Goal: Task Accomplishment & Management: Contribute content

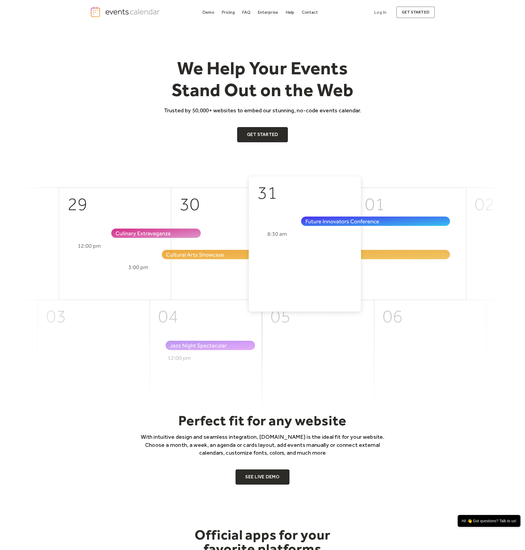
click at [200, 11] on link "Demo" at bounding box center [208, 12] width 16 height 7
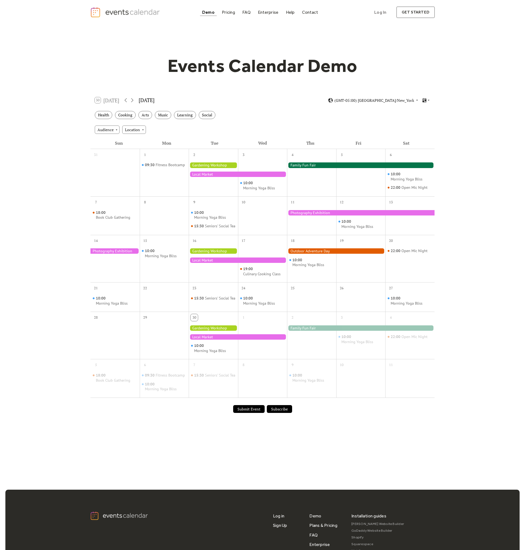
click at [154, 117] on div "Health Cooking Arts Music Learning Social" at bounding box center [263, 115] width 344 height 15
click at [162, 115] on div "Music" at bounding box center [163, 115] width 16 height 8
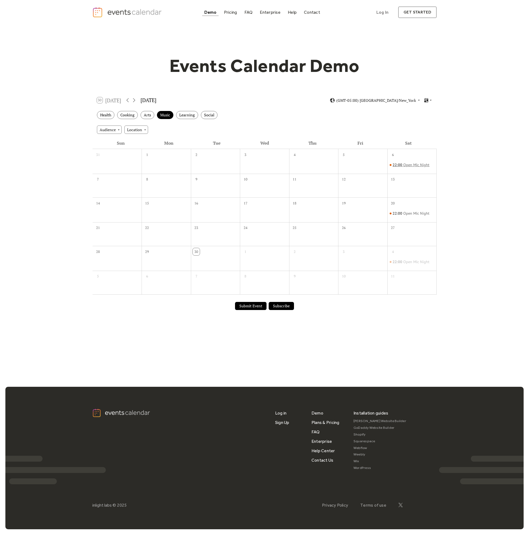
click at [410, 163] on div "Open Mic Night" at bounding box center [416, 164] width 26 height 5
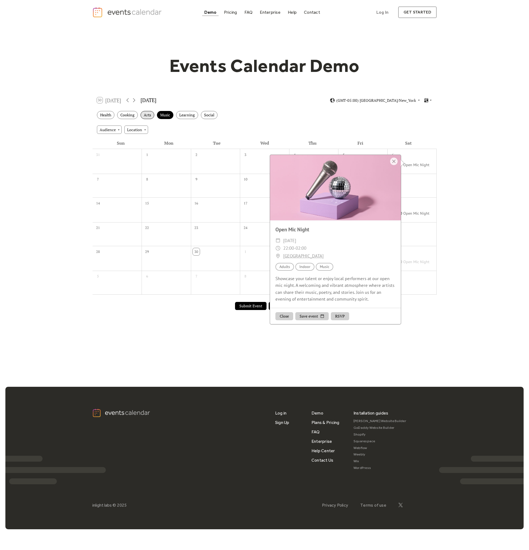
click at [147, 115] on div "Arts" at bounding box center [148, 115] width 14 height 8
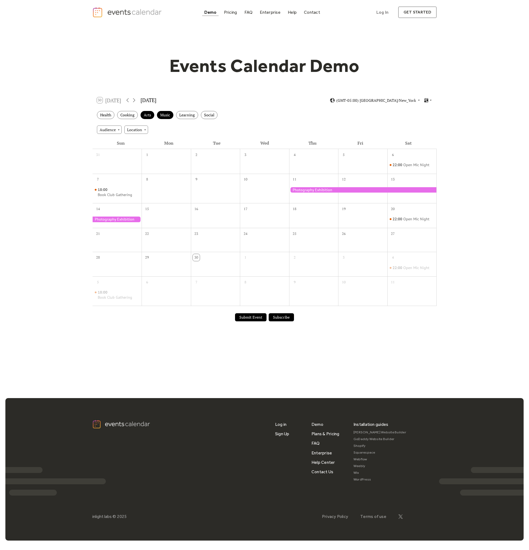
click at [324, 190] on div at bounding box center [363, 189] width 148 height 5
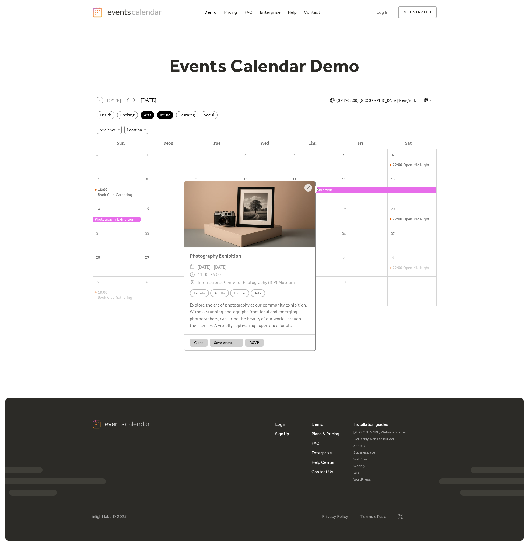
click at [139, 218] on div at bounding box center [117, 219] width 49 height 5
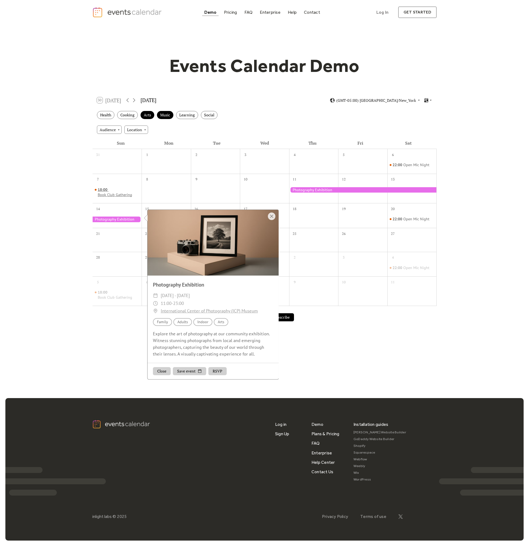
click at [121, 197] on div "Book Club Gathering" at bounding box center [115, 194] width 34 height 5
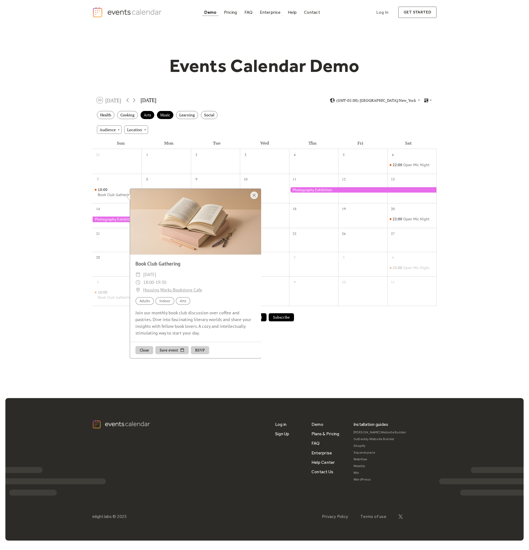
click at [377, 239] on div at bounding box center [362, 243] width 49 height 11
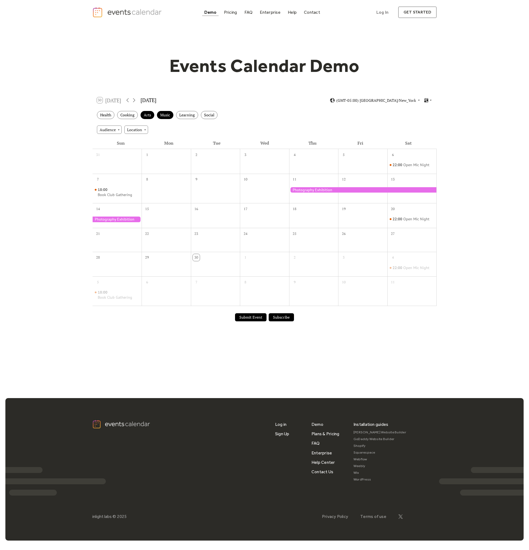
click at [249, 316] on button "Submit Event" at bounding box center [251, 317] width 32 height 8
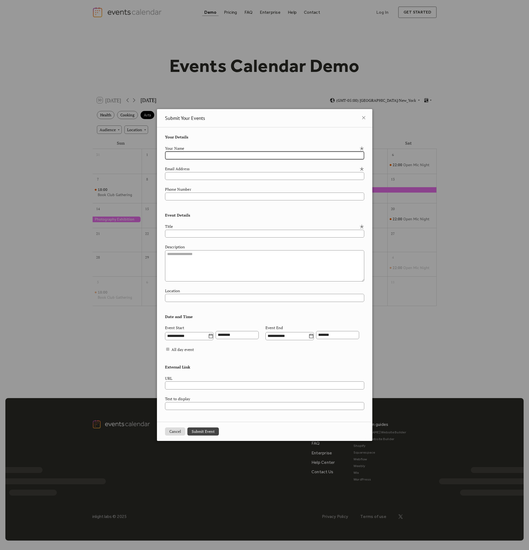
click at [439, 318] on div "**********" at bounding box center [264, 275] width 529 height 550
click at [185, 332] on input "**********" at bounding box center [186, 336] width 43 height 8
click at [360, 334] on div "**********" at bounding box center [264, 333] width 199 height 16
click at [363, 114] on icon at bounding box center [364, 117] width 6 height 6
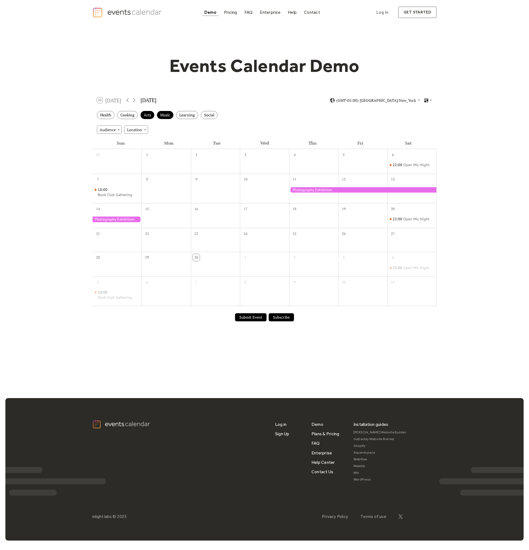
click at [280, 316] on button "Subscribe" at bounding box center [281, 317] width 25 height 8
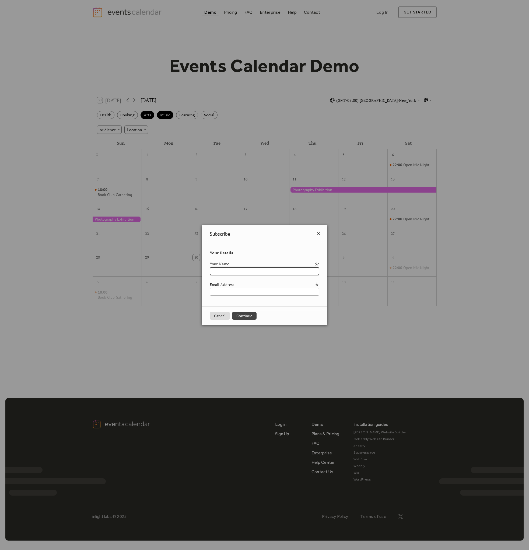
click at [319, 235] on icon at bounding box center [319, 233] width 6 height 6
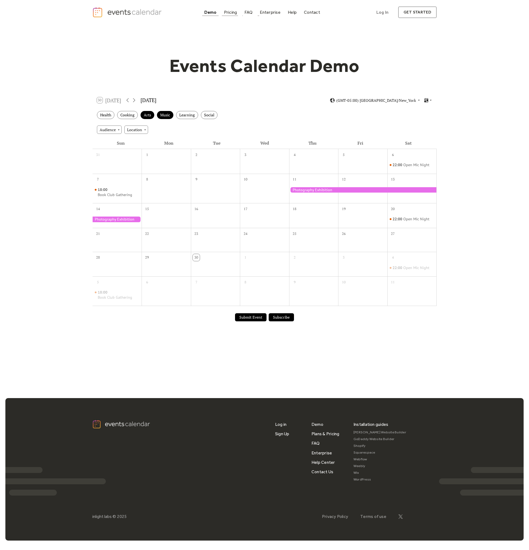
click at [236, 12] on div "Pricing" at bounding box center [230, 12] width 13 height 3
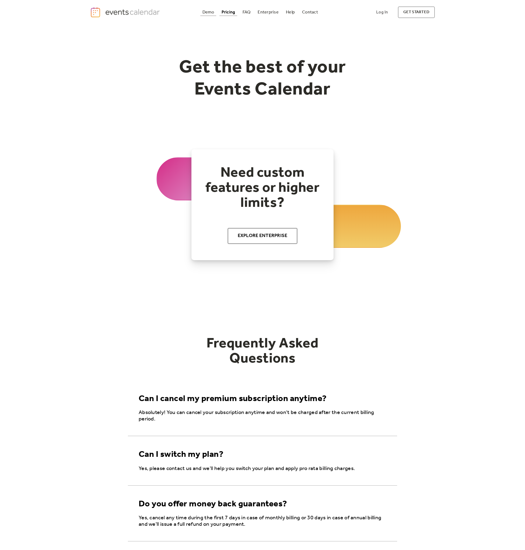
click at [202, 9] on link "Demo" at bounding box center [208, 12] width 16 height 7
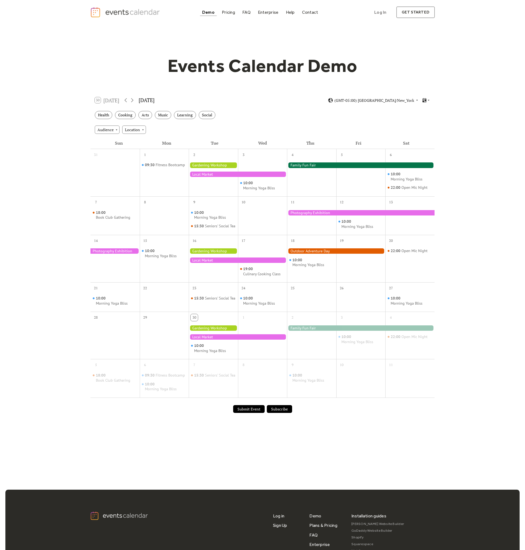
click at [302, 214] on div at bounding box center [361, 212] width 148 height 5
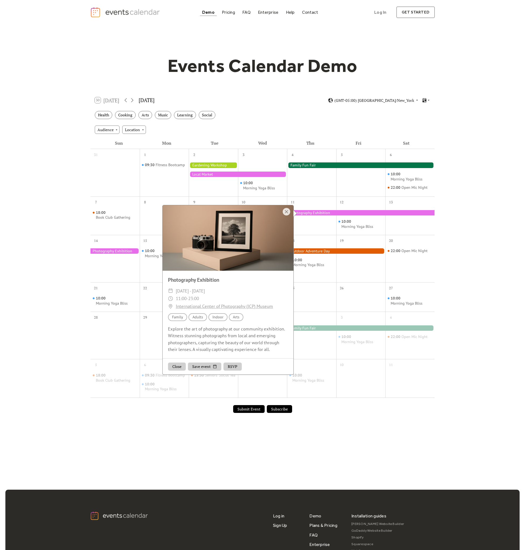
click at [384, 21] on div "Demo Pricing FAQ Enterprise Help Contact Log In Get Started Log In get started" at bounding box center [262, 12] width 525 height 25
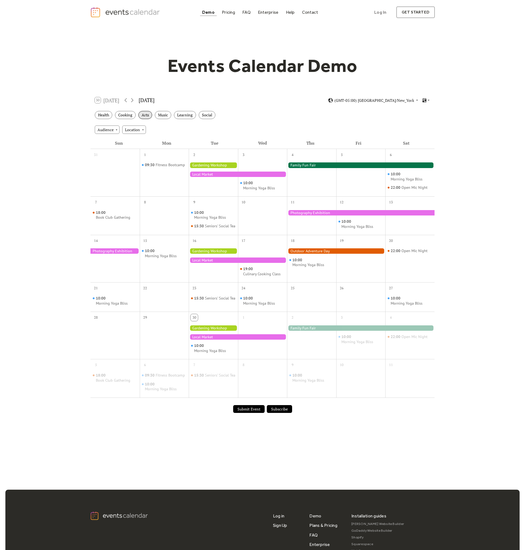
click at [141, 113] on div "Arts" at bounding box center [145, 115] width 14 height 8
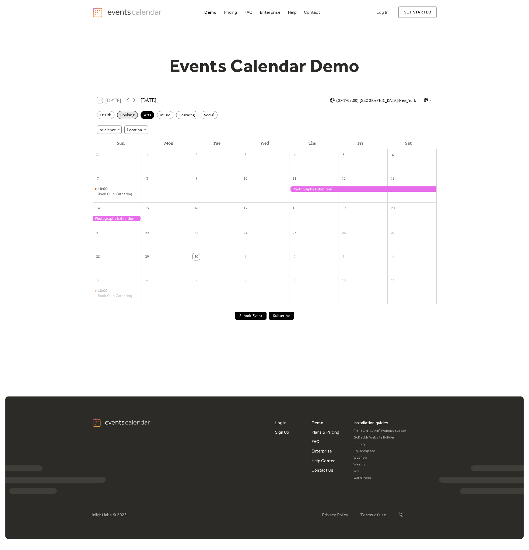
click at [127, 114] on div "Cooking" at bounding box center [127, 115] width 21 height 8
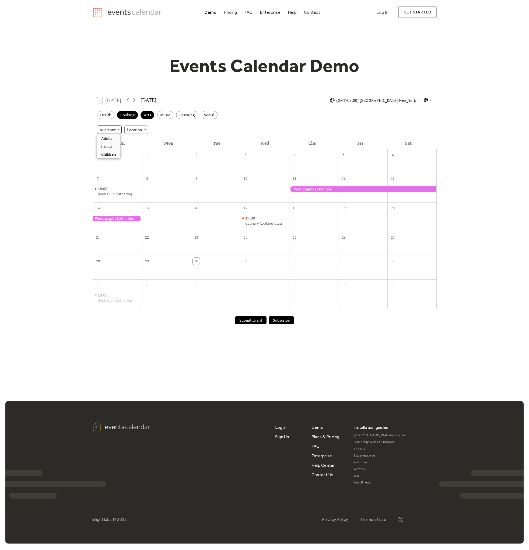
click at [106, 129] on div "Audience" at bounding box center [109, 130] width 25 height 8
click at [141, 116] on div "Arts" at bounding box center [148, 115] width 14 height 8
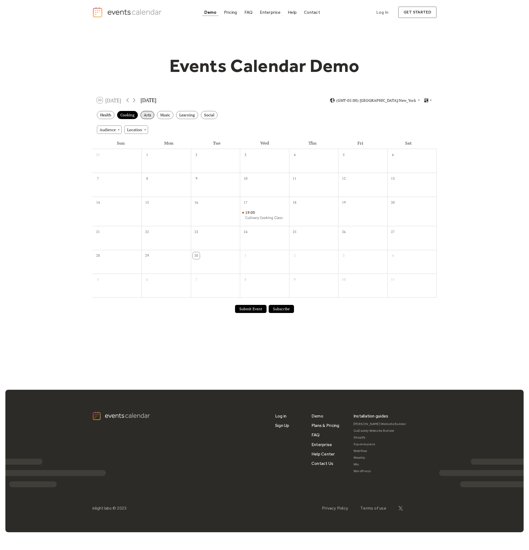
click at [149, 116] on div "Arts" at bounding box center [148, 115] width 14 height 8
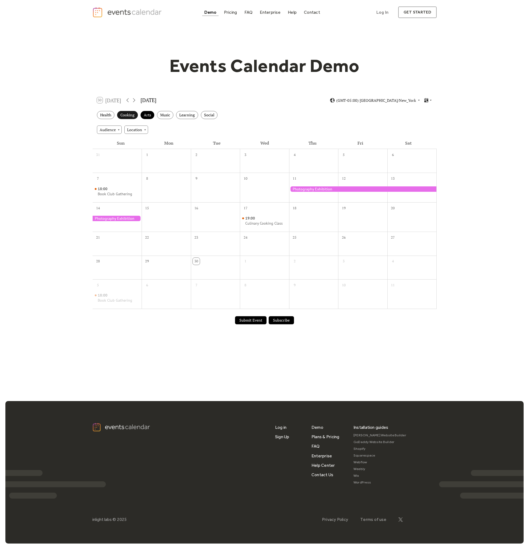
click at [129, 114] on div "Cooking" at bounding box center [127, 115] width 21 height 8
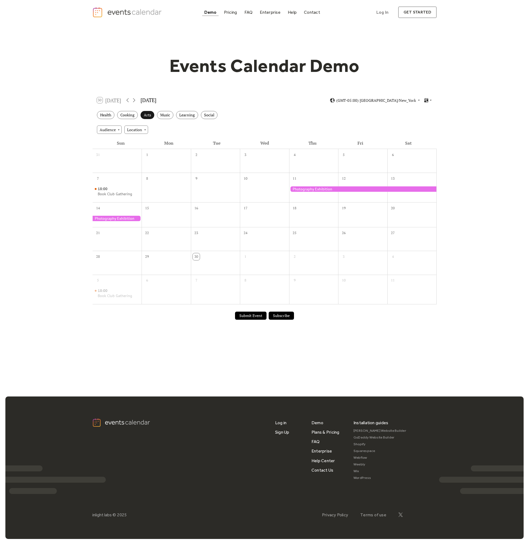
click at [146, 116] on div "Arts" at bounding box center [148, 115] width 14 height 8
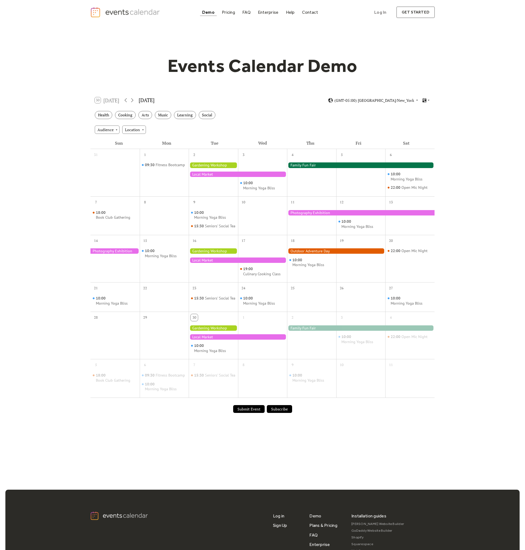
click at [216, 135] on div "Audience Location" at bounding box center [263, 129] width 344 height 15
click at [163, 164] on div "Fitness Bootcamp" at bounding box center [170, 164] width 29 height 5
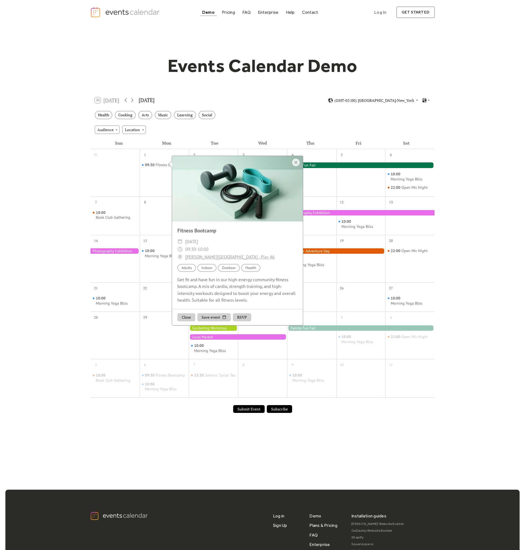
click at [248, 116] on div "Health Cooking Arts Music Learning Social" at bounding box center [263, 115] width 344 height 15
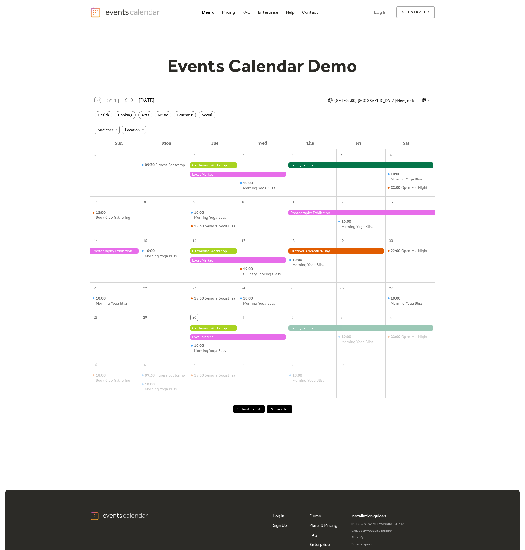
click at [95, 12] on img "home" at bounding box center [125, 12] width 71 height 11
